Goal: Find specific page/section: Find specific page/section

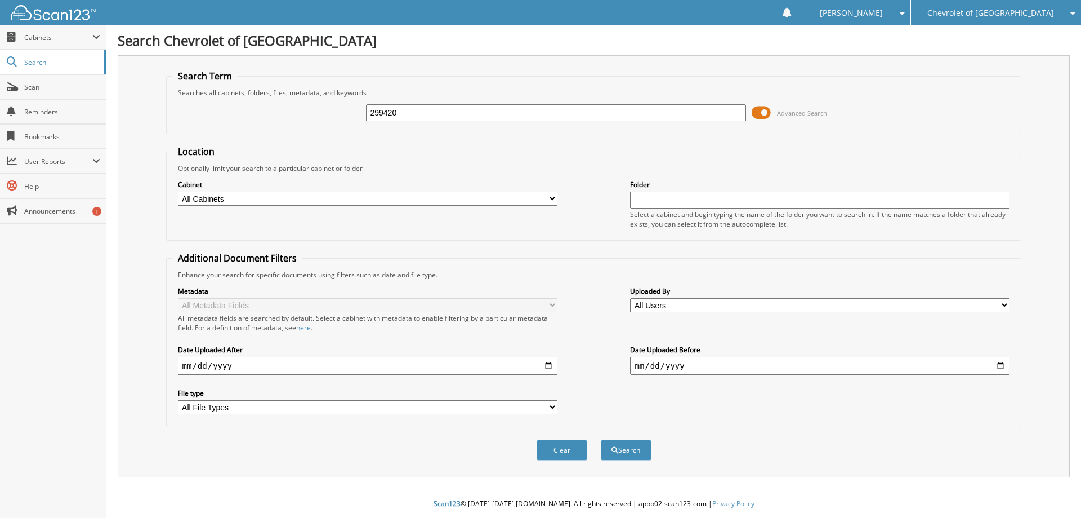
type input "299420"
click at [601, 439] on button "Search" at bounding box center [626, 449] width 51 height 21
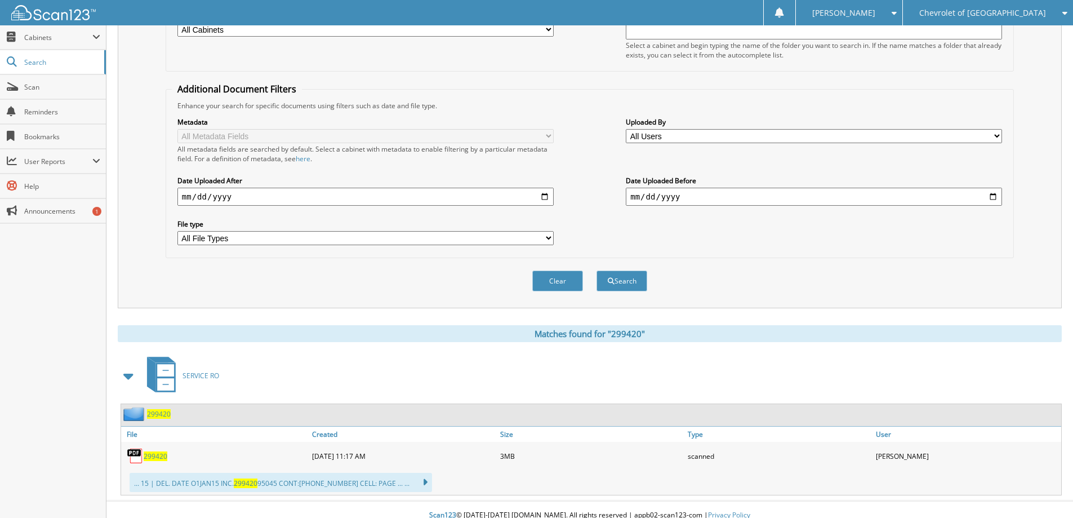
scroll to position [181, 0]
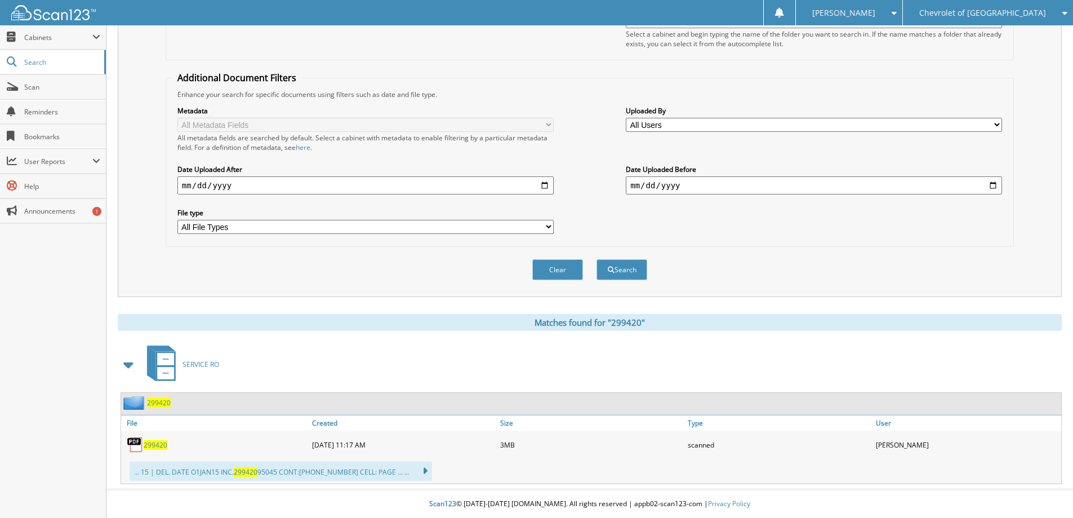
click at [157, 444] on span "299420" at bounding box center [156, 445] width 24 height 10
